Goal: Transaction & Acquisition: Book appointment/travel/reservation

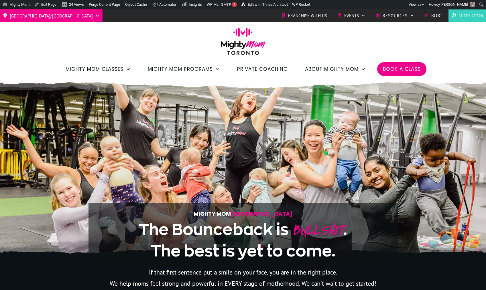
click at [402, 69] on span "Book a Class" at bounding box center [402, 69] width 38 height 10
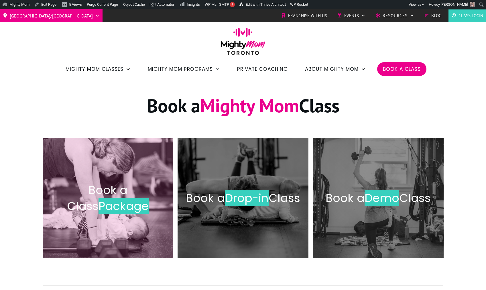
click at [110, 206] on span "Package" at bounding box center [123, 206] width 50 height 16
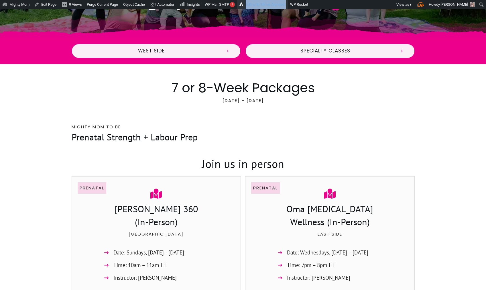
scroll to position [207, 0]
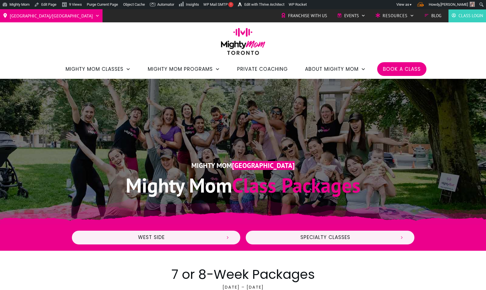
scroll to position [207, 0]
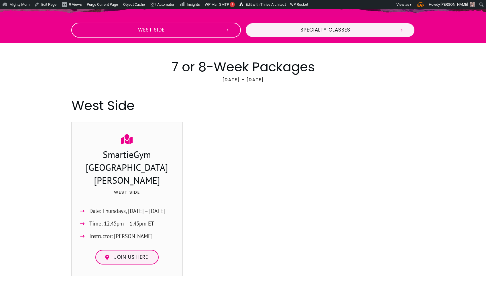
click at [144, 27] on span "West Side" at bounding box center [151, 30] width 139 height 6
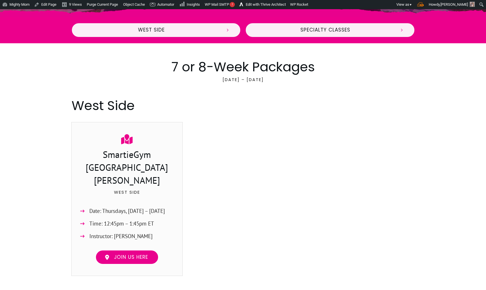
click at [135, 250] on link "Join us here" at bounding box center [126, 257] width 63 height 15
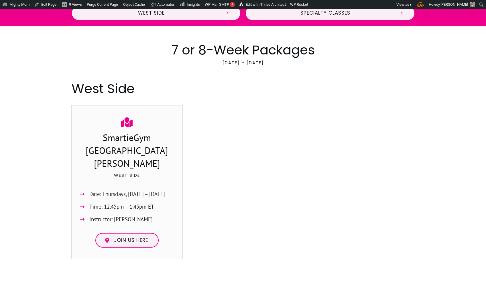
scroll to position [227, 0]
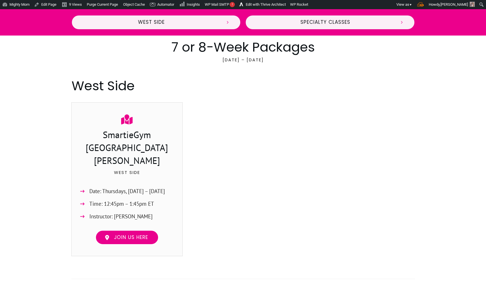
click at [114, 230] on link "Join us here" at bounding box center [126, 237] width 63 height 15
click at [268, 5] on link "Edit with Thrive Architect" at bounding box center [262, 4] width 51 height 9
click at [267, 4] on link "Edit with Thrive Architect" at bounding box center [262, 4] width 51 height 9
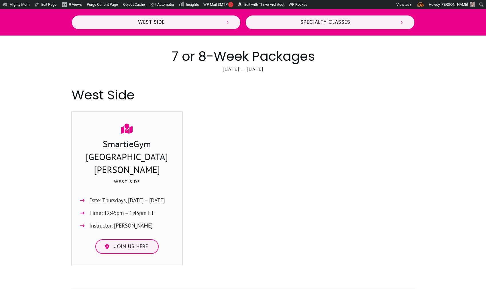
scroll to position [227, 0]
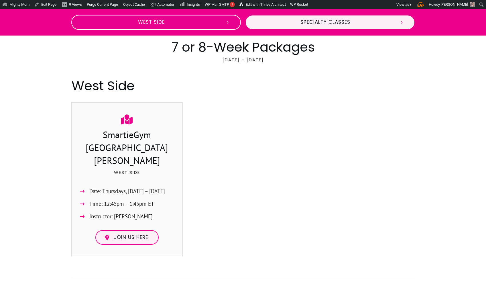
click at [162, 23] on span "West Side" at bounding box center [151, 22] width 139 height 6
click at [168, 25] on span "West Side" at bounding box center [151, 22] width 139 height 6
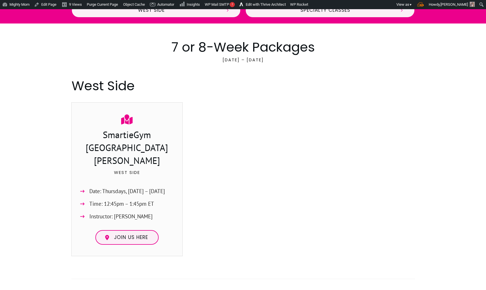
scroll to position [0, 0]
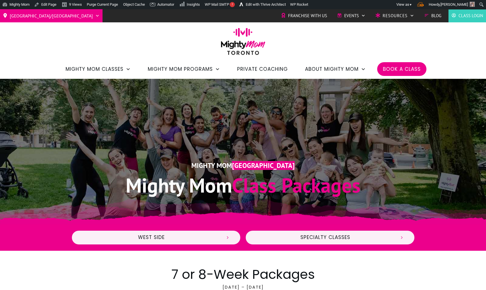
click at [156, 244] on div "West Side" at bounding box center [156, 237] width 170 height 26
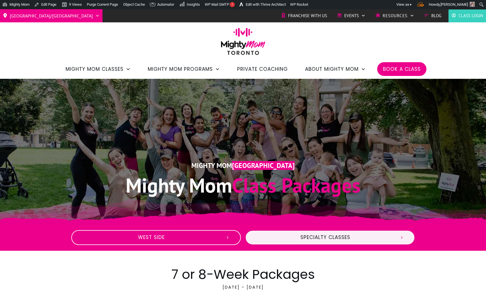
click at [160, 235] on span "West Side" at bounding box center [151, 237] width 139 height 6
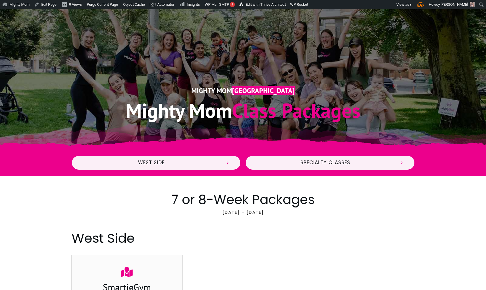
scroll to position [43, 0]
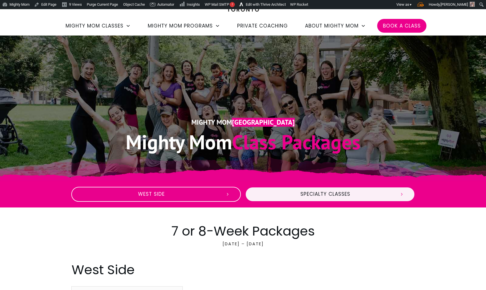
click at [151, 196] on span "West Side" at bounding box center [151, 194] width 139 height 6
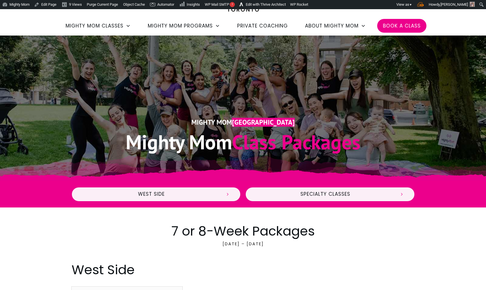
click at [190, 98] on div "Mighty Mom Toronto Mighty Mom Class Packages" at bounding box center [242, 108] width 343 height 105
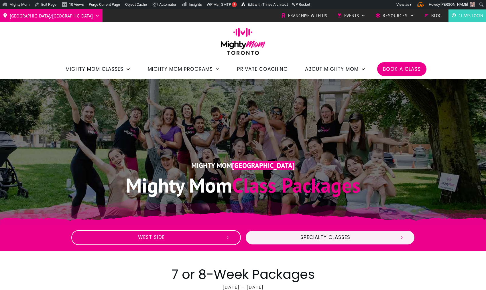
click at [162, 241] on link "West Side" at bounding box center [156, 237] width 170 height 15
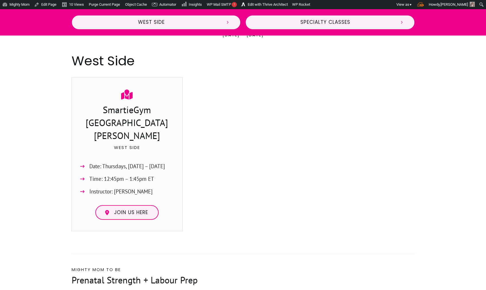
scroll to position [253, 0]
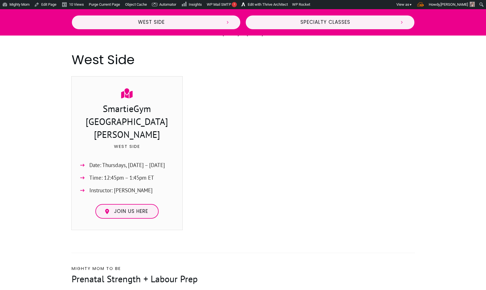
click at [364, 89] on div at bounding box center [359, 155] width 112 height 158
